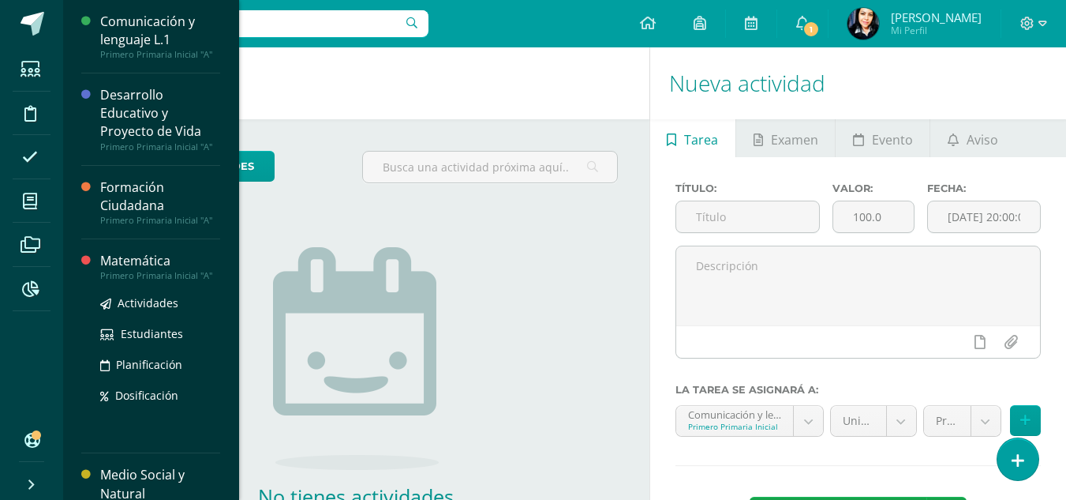
click at [109, 254] on div "Matemática" at bounding box center [160, 261] width 120 height 18
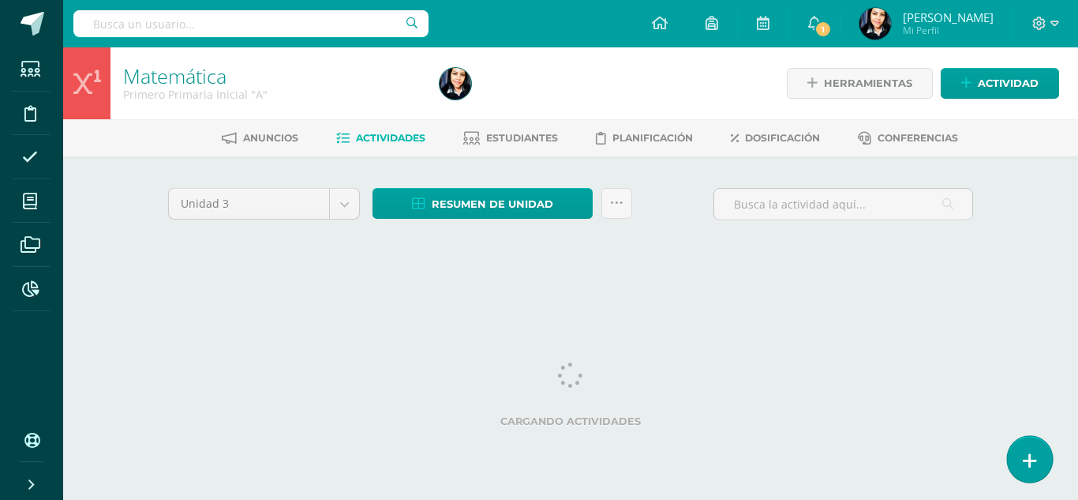
click at [1030, 461] on link at bounding box center [1029, 459] width 45 height 46
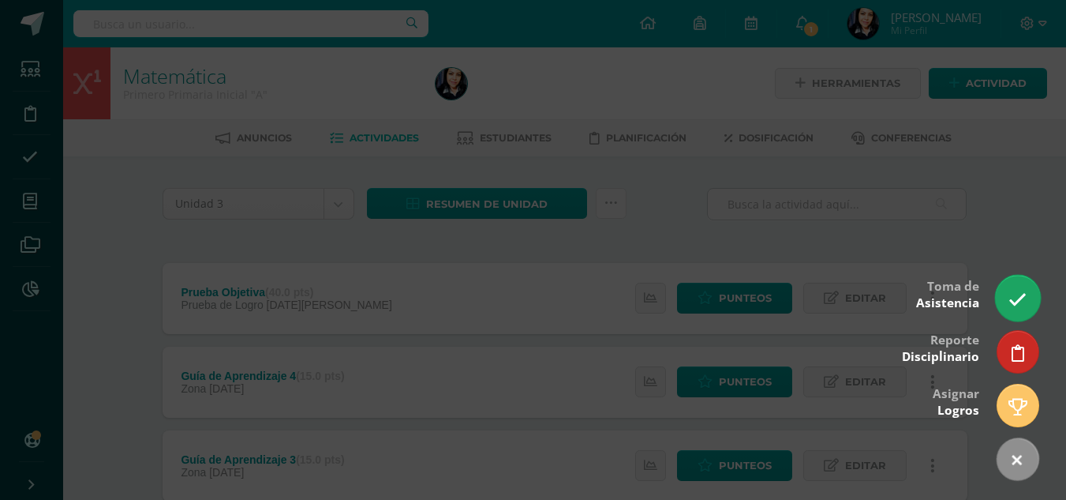
click at [1013, 287] on link at bounding box center [1017, 298] width 45 height 46
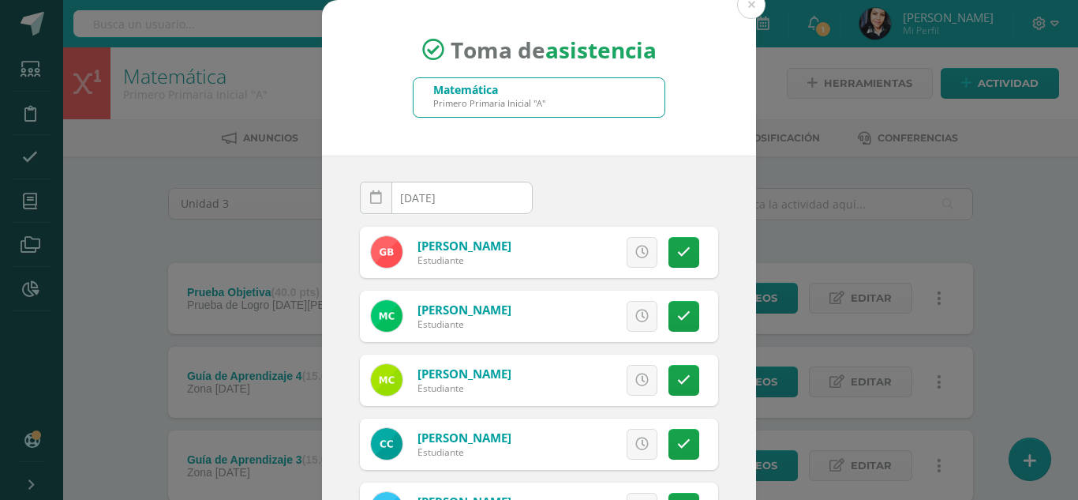
scroll to position [158, 0]
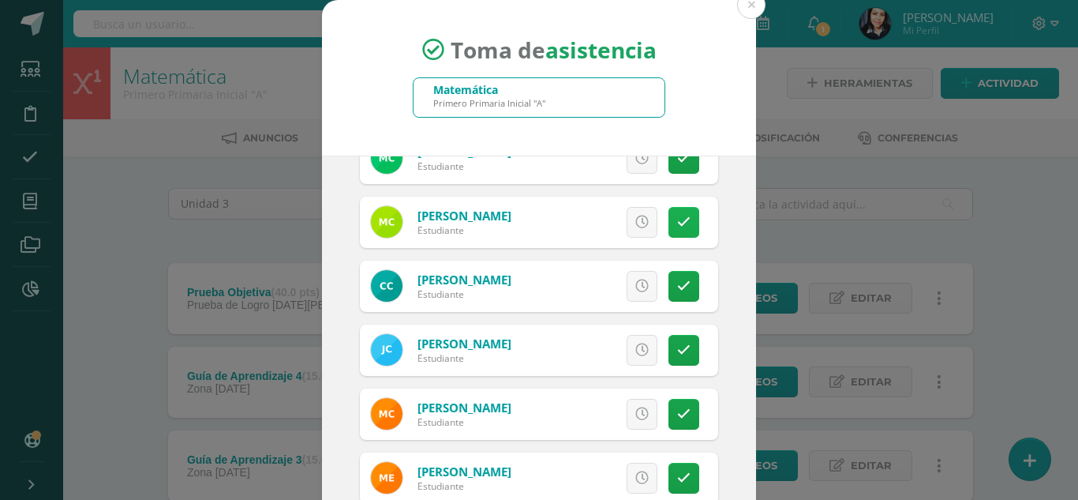
click at [677, 222] on icon at bounding box center [683, 222] width 13 height 13
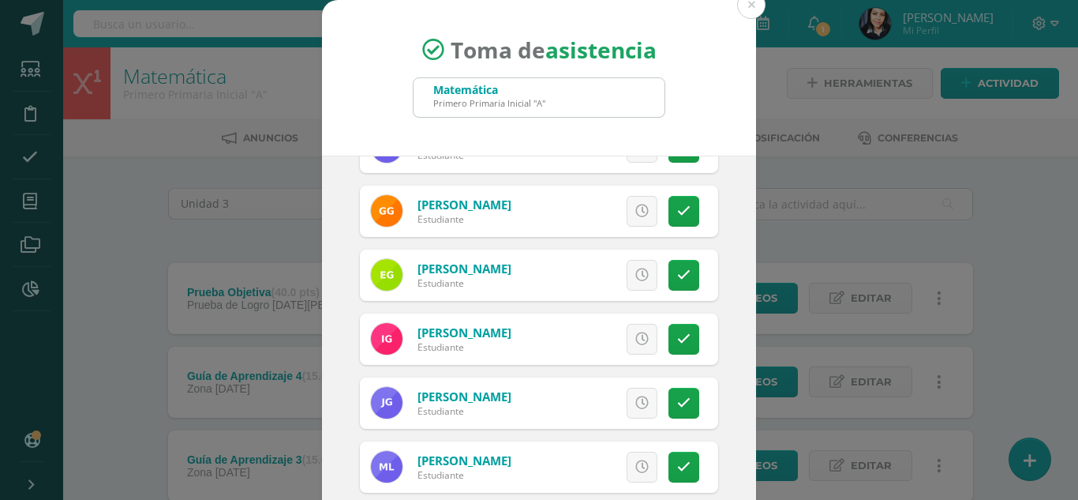
scroll to position [395, 0]
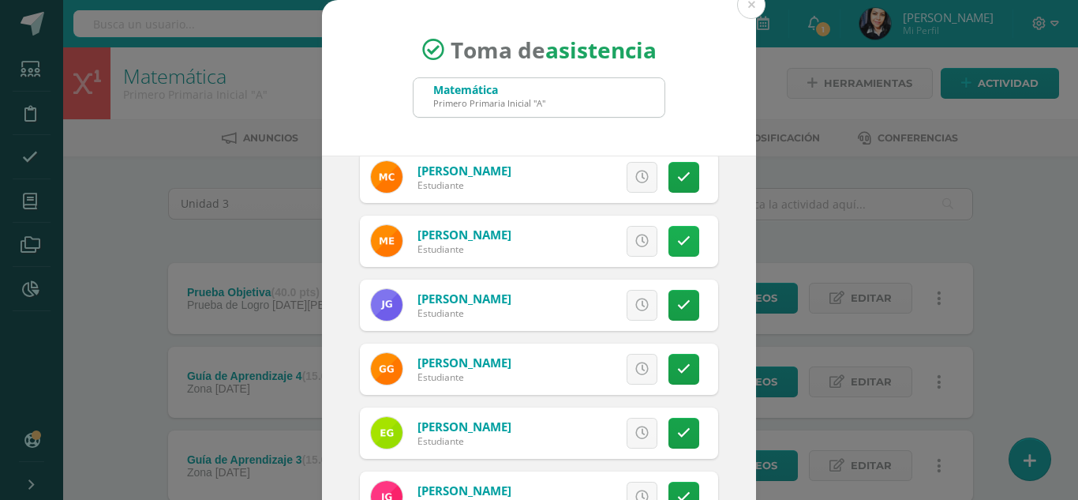
click at [677, 241] on icon at bounding box center [683, 240] width 13 height 13
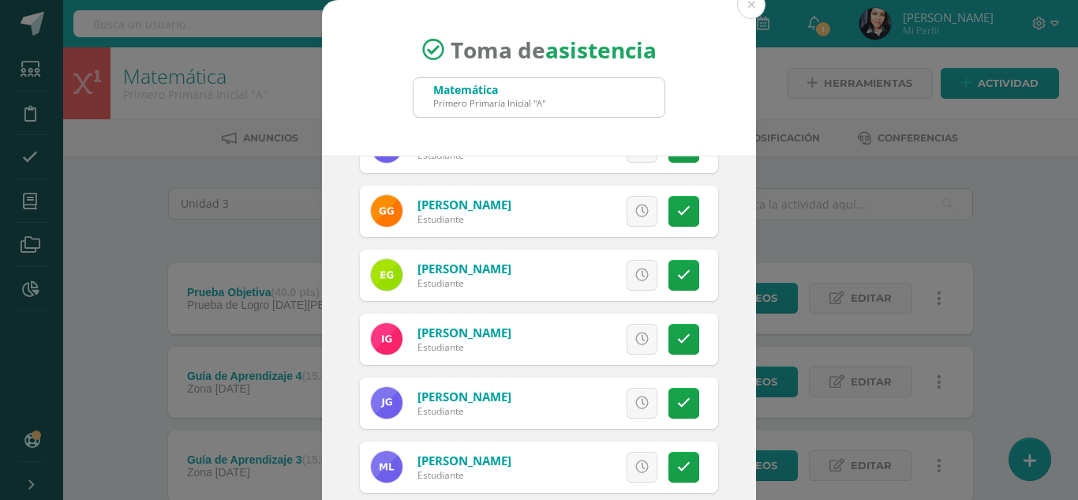
scroll to position [710, 0]
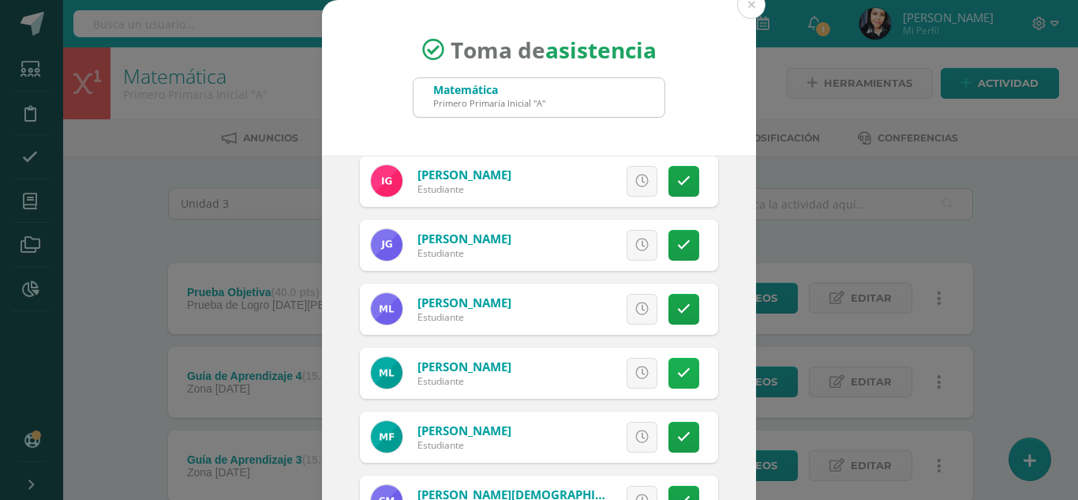
click at [677, 371] on icon at bounding box center [683, 372] width 13 height 13
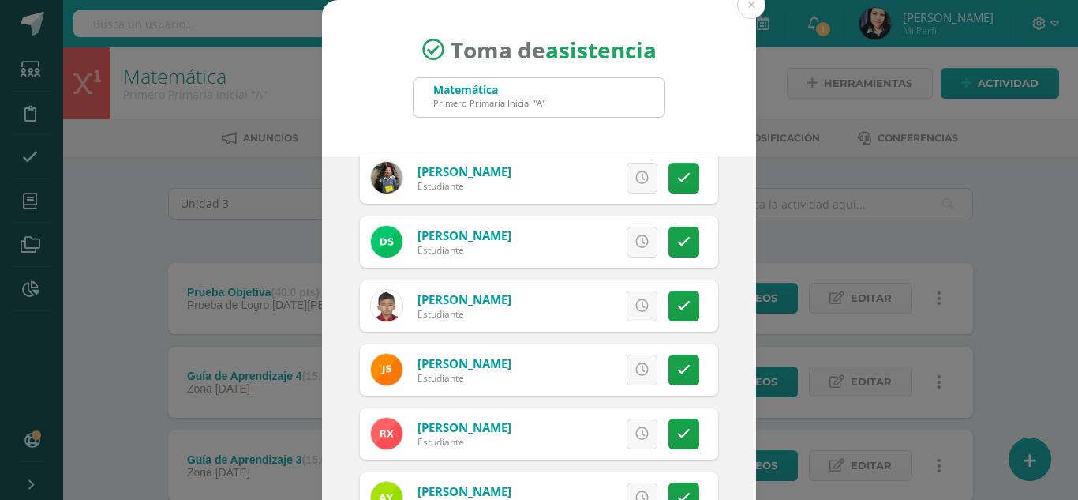
scroll to position [97, 0]
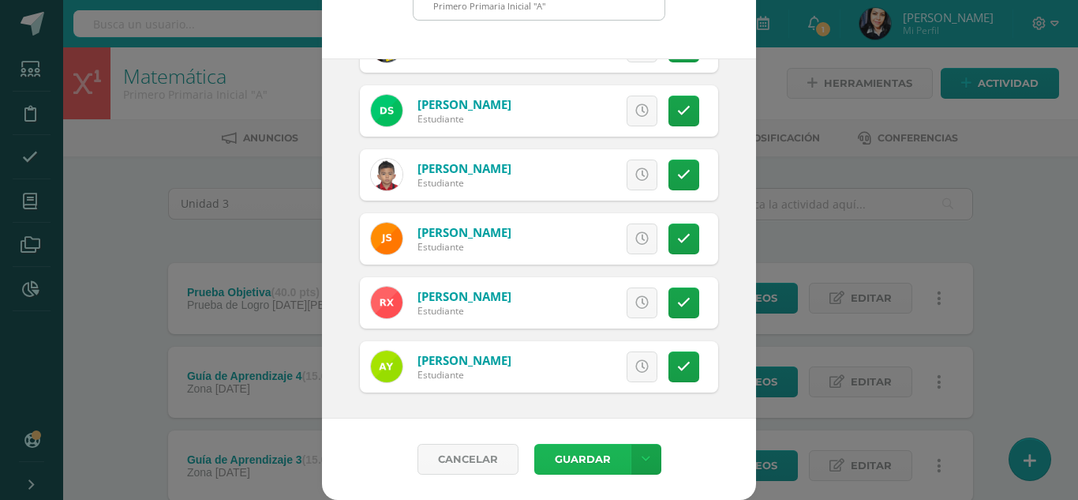
click at [557, 459] on button "Guardar" at bounding box center [582, 459] width 96 height 31
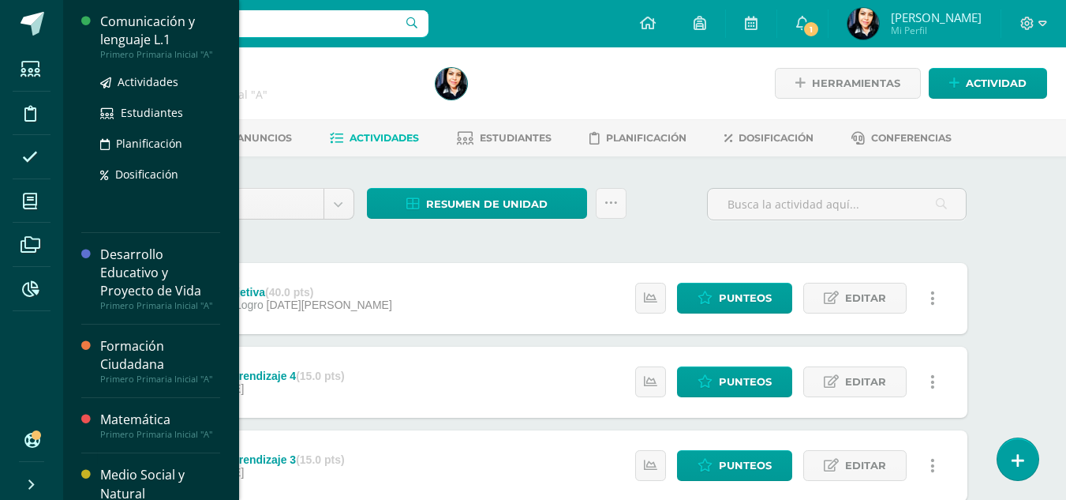
click at [180, 30] on div "Comunicación y lenguaje L.1" at bounding box center [160, 31] width 120 height 36
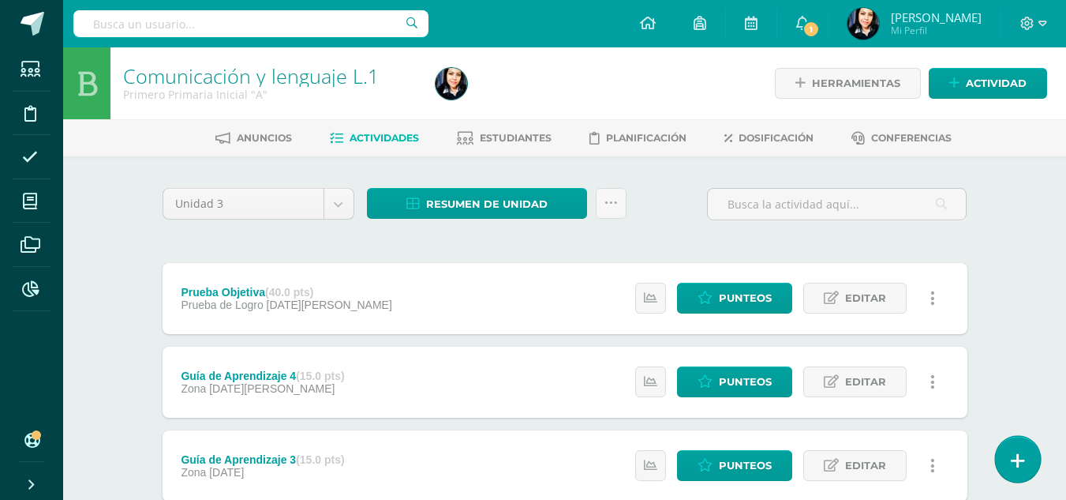
click at [1027, 459] on link at bounding box center [1017, 459] width 45 height 46
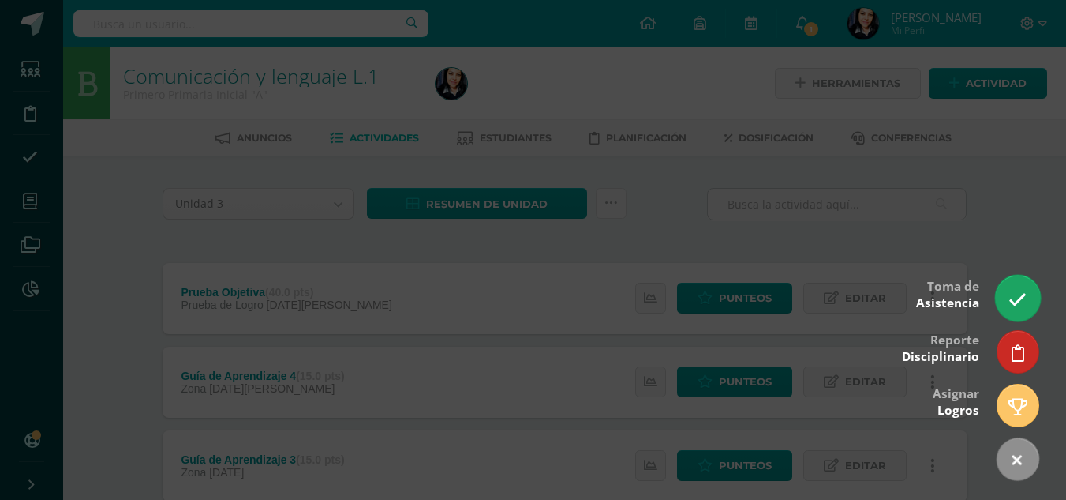
click at [1018, 296] on icon at bounding box center [1018, 299] width 18 height 18
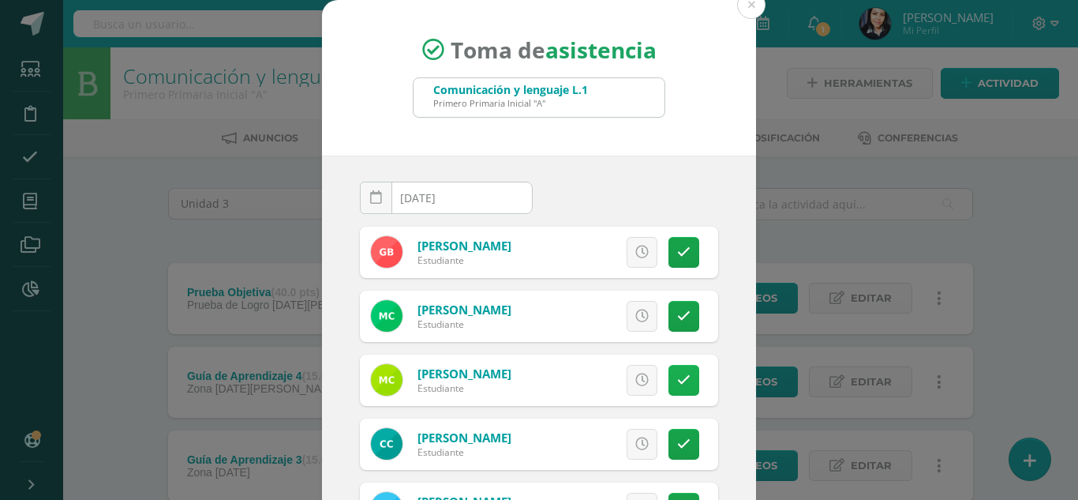
click at [680, 377] on link at bounding box center [684, 380] width 31 height 31
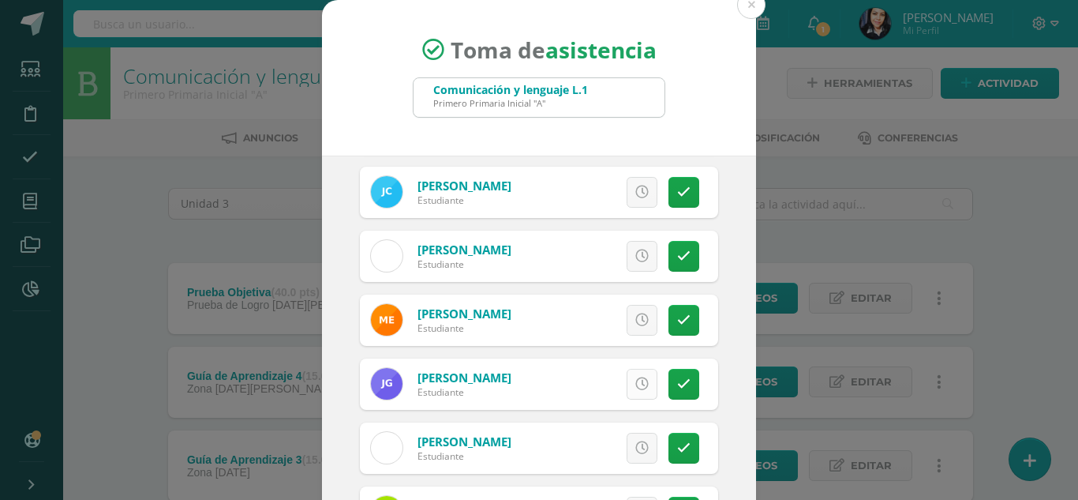
scroll to position [395, 0]
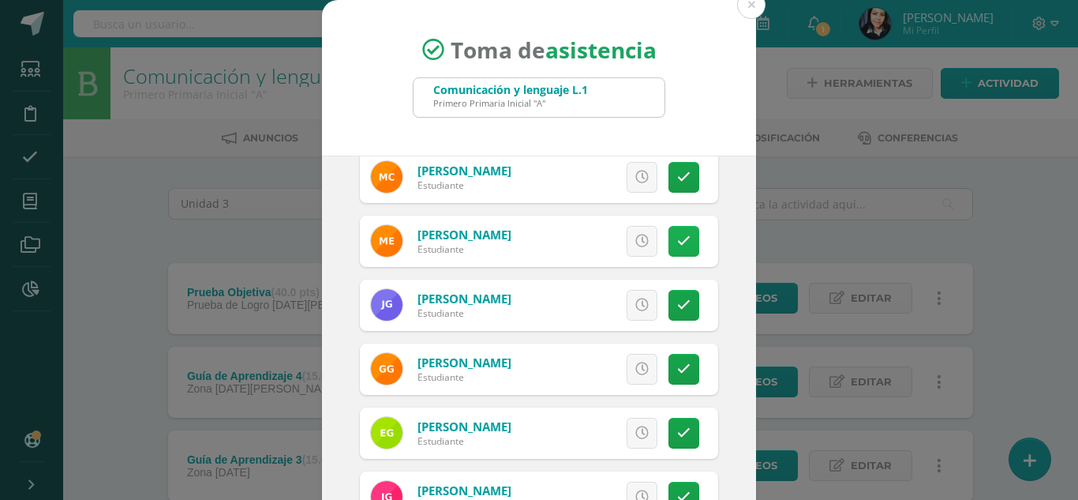
click at [669, 233] on link at bounding box center [684, 241] width 31 height 31
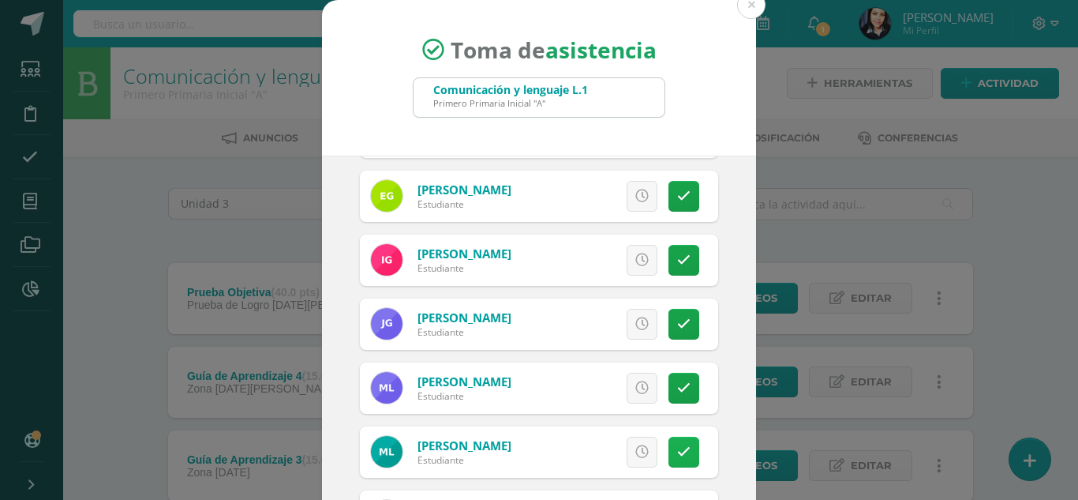
click at [677, 449] on icon at bounding box center [683, 451] width 13 height 13
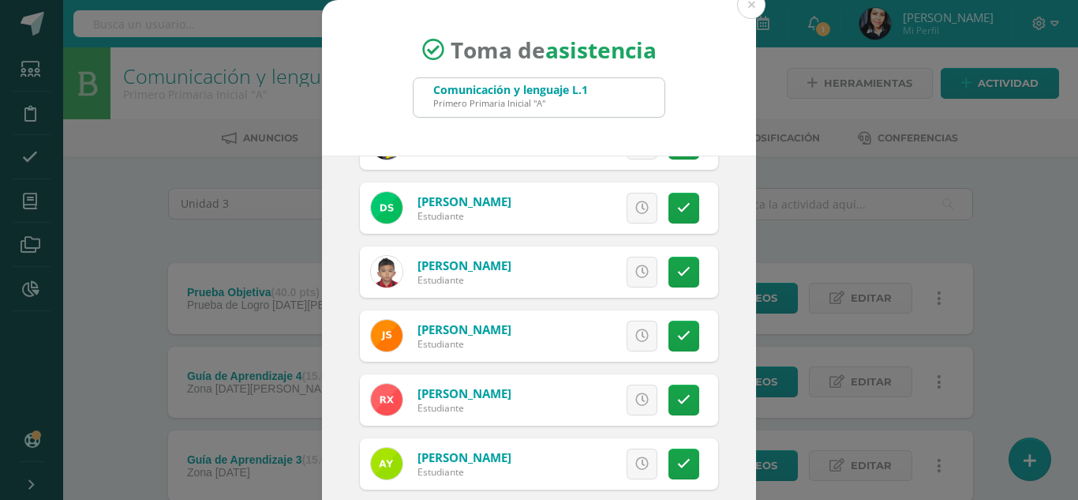
scroll to position [97, 0]
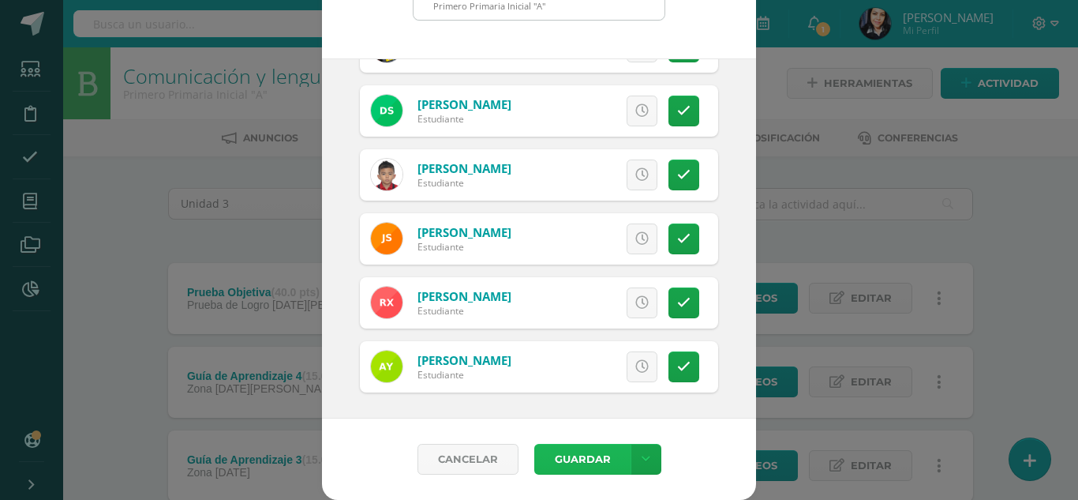
click at [580, 455] on button "Guardar" at bounding box center [582, 459] width 96 height 31
